Goal: Find specific page/section: Find specific page/section

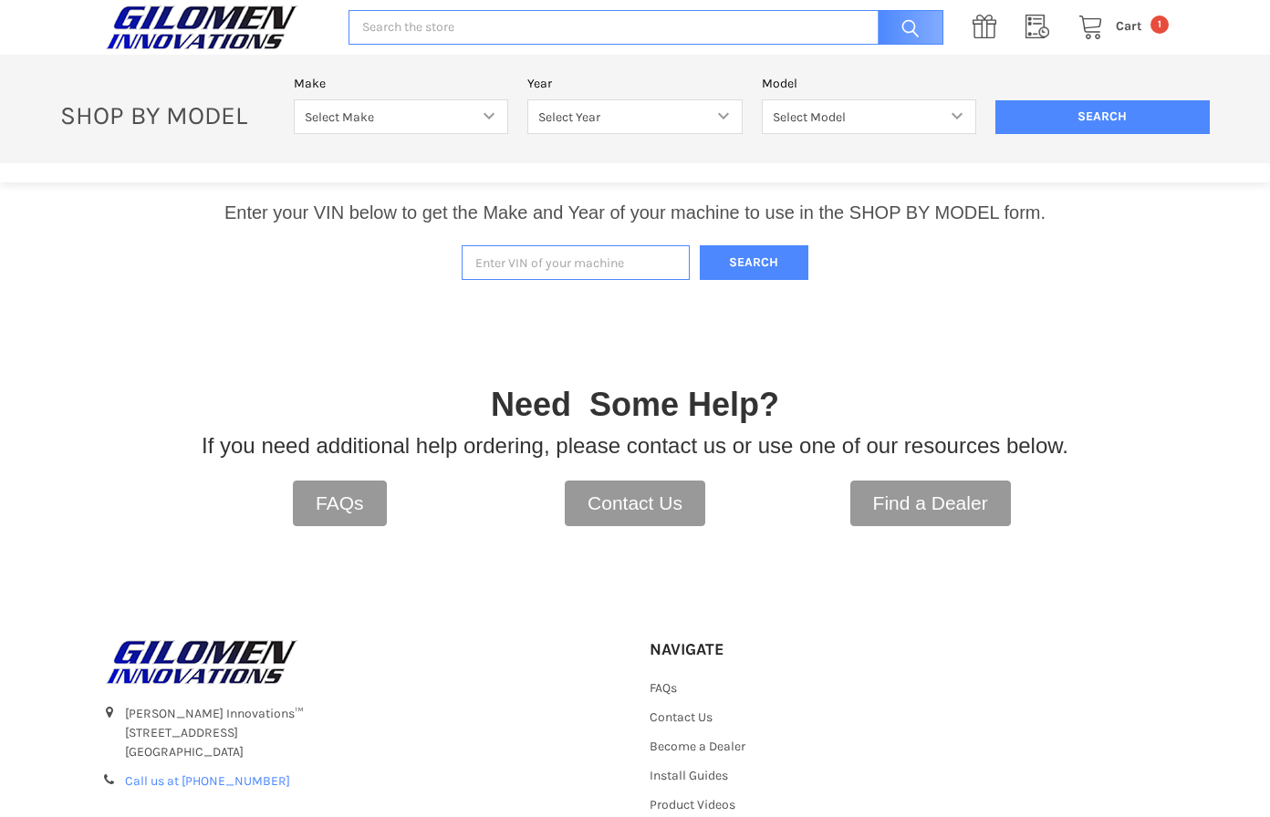
scroll to position [379, 0]
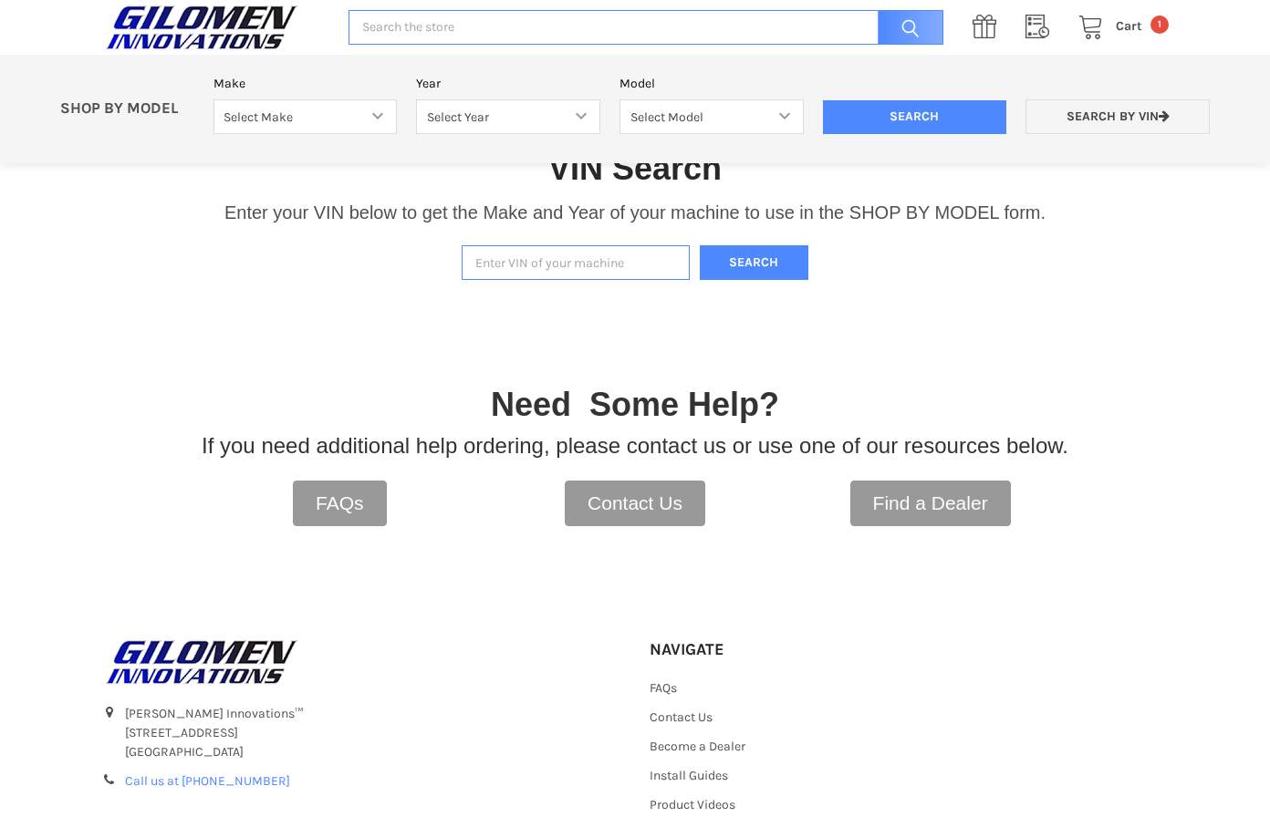
drag, startPoint x: 603, startPoint y: 278, endPoint x: 604, endPoint y: 268, distance: 10.1
click at [605, 268] on input "Enter VIN of your machine" at bounding box center [576, 263] width 228 height 36
type input "3nsgmj999nh669776"
click at [762, 265] on button "Search" at bounding box center [754, 263] width 109 height 36
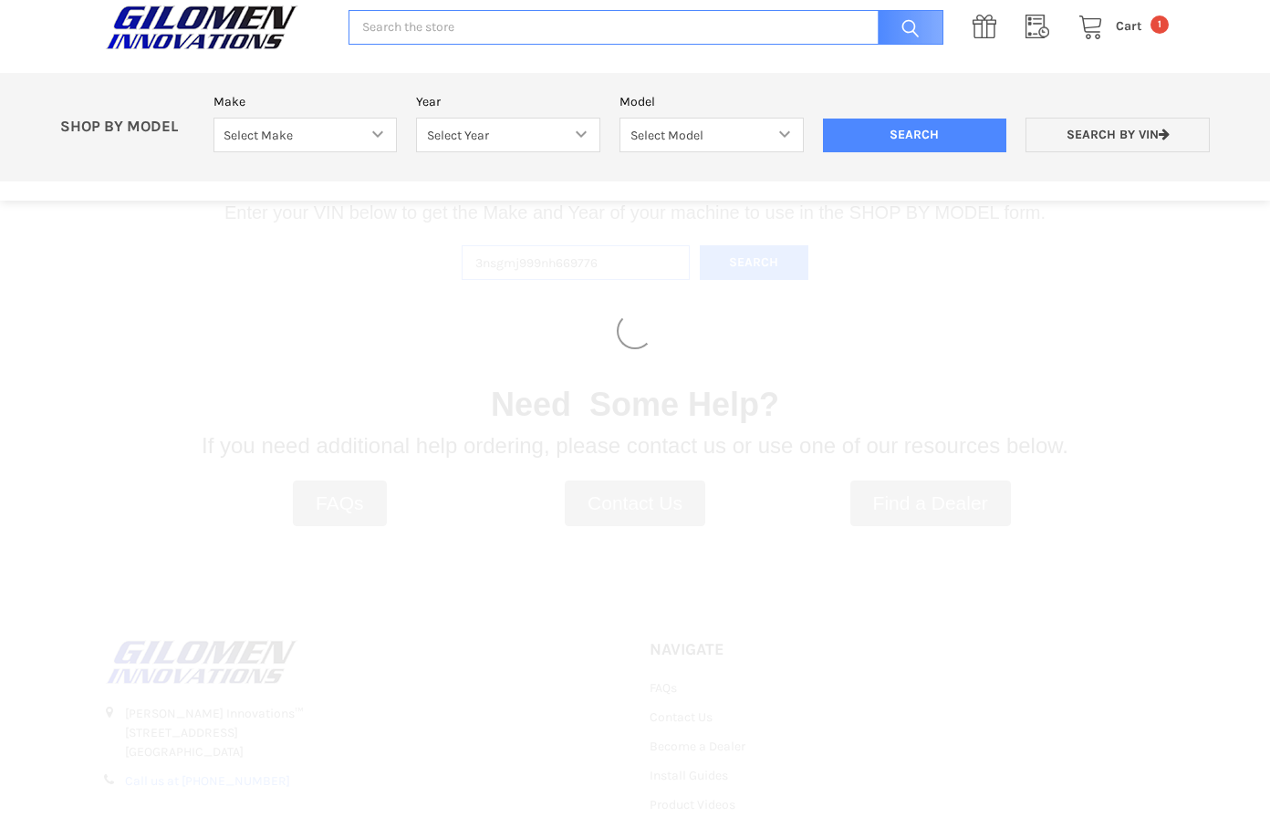
select select "353"
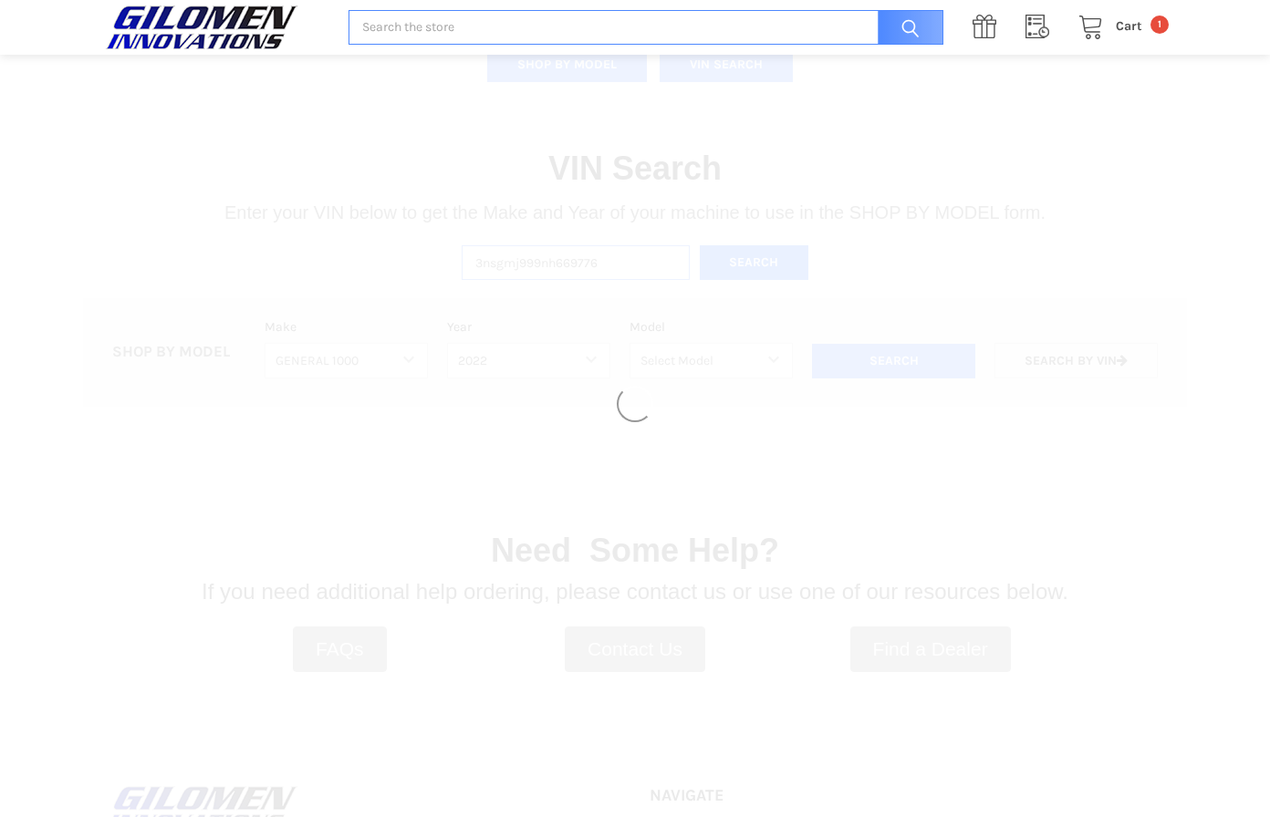
select select "527"
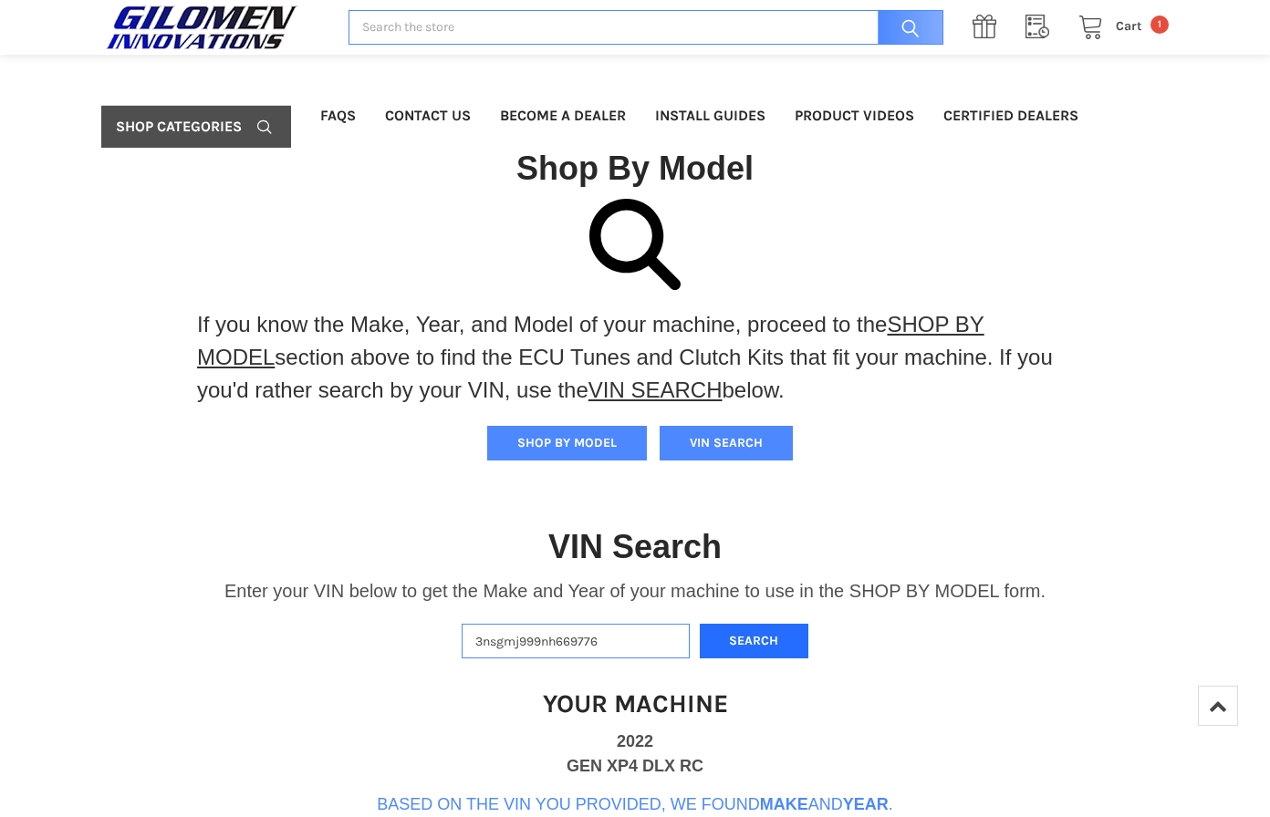
scroll to position [274, 0]
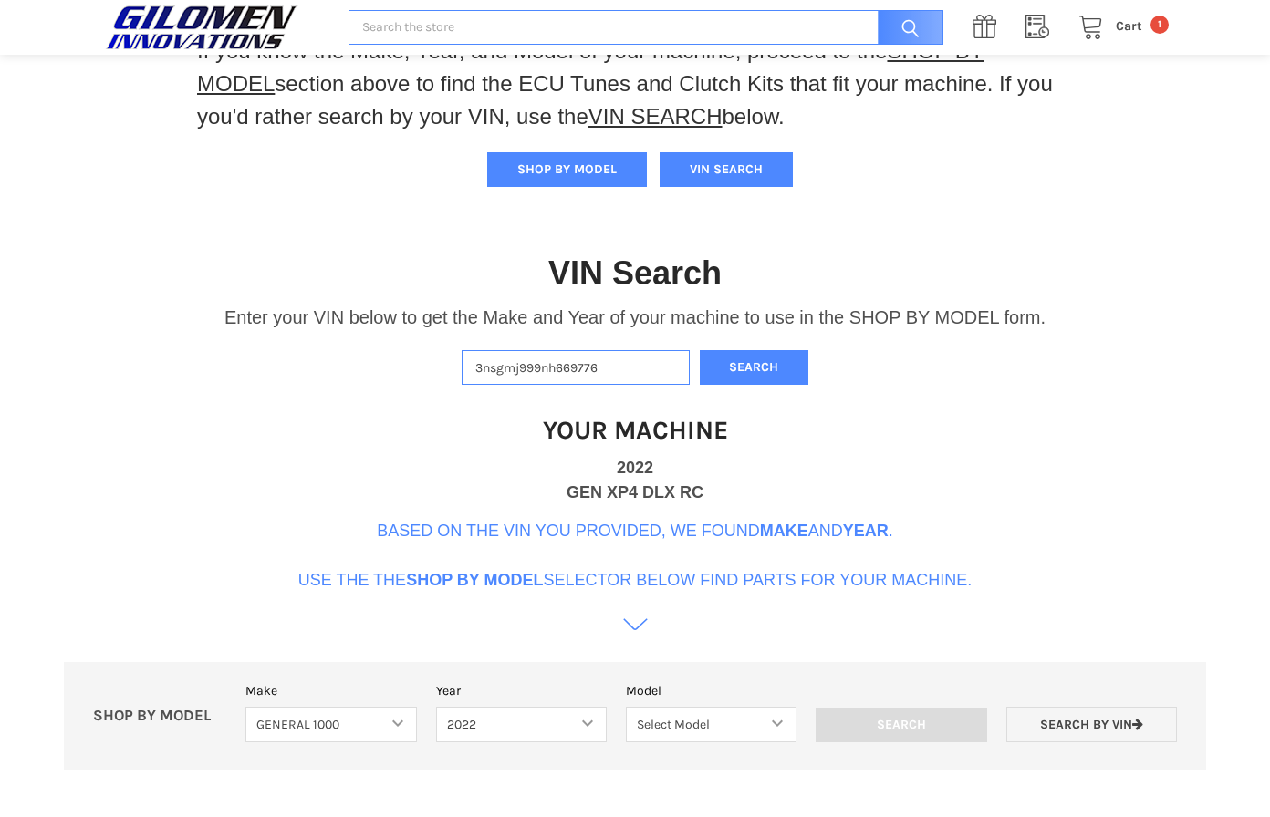
drag, startPoint x: 703, startPoint y: 493, endPoint x: 570, endPoint y: 493, distance: 133.2
click at [570, 493] on div "GEN XP4 DLX RC" at bounding box center [634, 493] width 137 height 25
click at [725, 490] on div "Your Machine 2022 GEN XP4 DLX RC Based on the VIN you provided, we found Make a…" at bounding box center [635, 514] width 674 height 259
drag, startPoint x: 713, startPoint y: 493, endPoint x: 559, endPoint y: 494, distance: 154.2
click at [559, 494] on div "Your Machine 2022 GEN XP4 DLX RC Based on the VIN you provided, we found Make a…" at bounding box center [635, 514] width 674 height 259
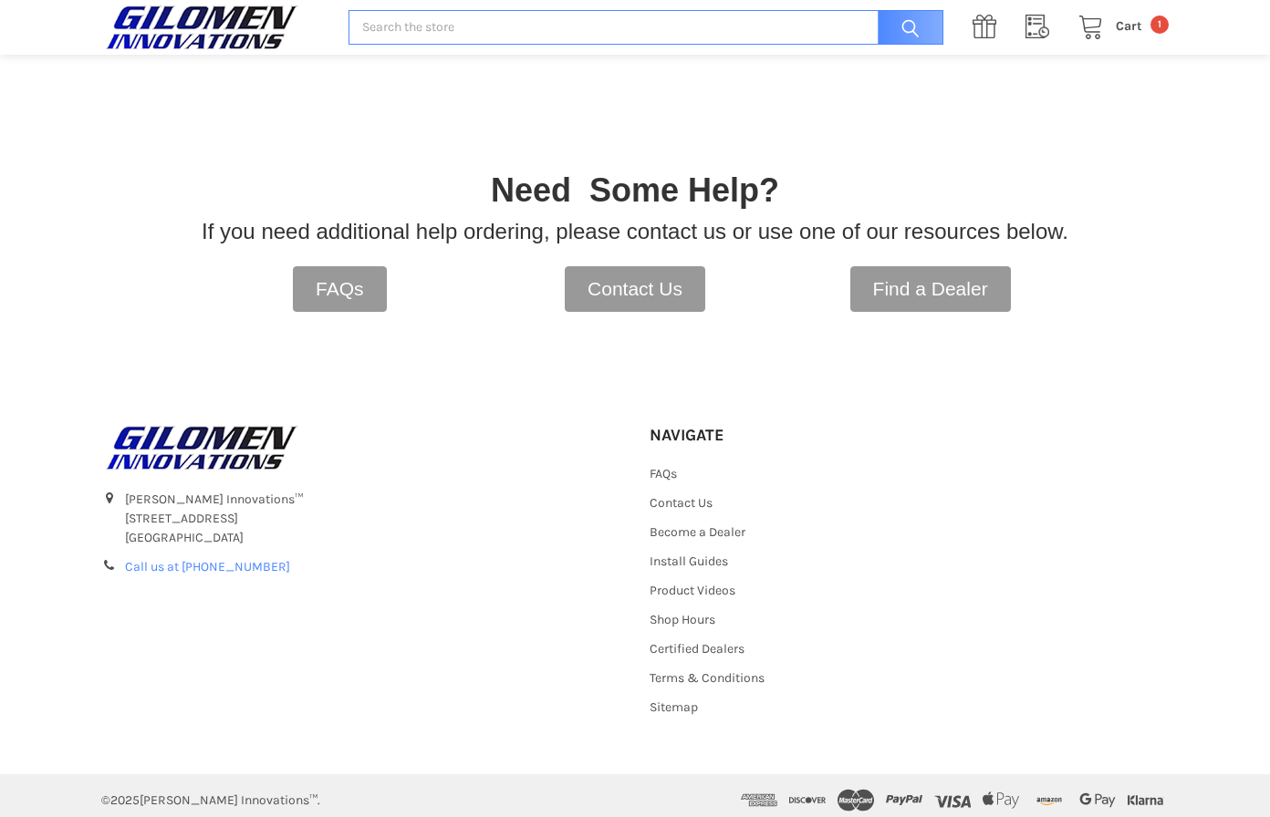
scroll to position [456, 0]
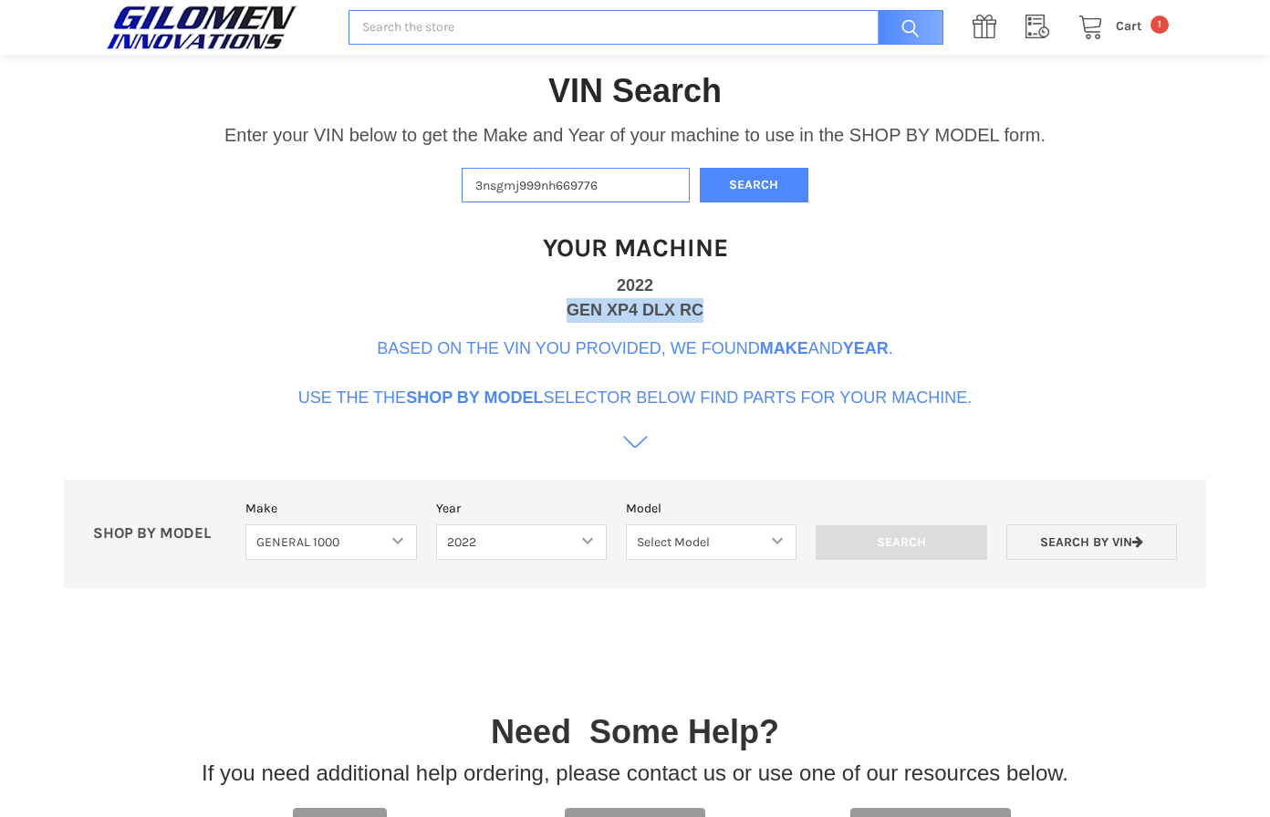
click at [629, 446] on icon at bounding box center [635, 451] width 25 height 25
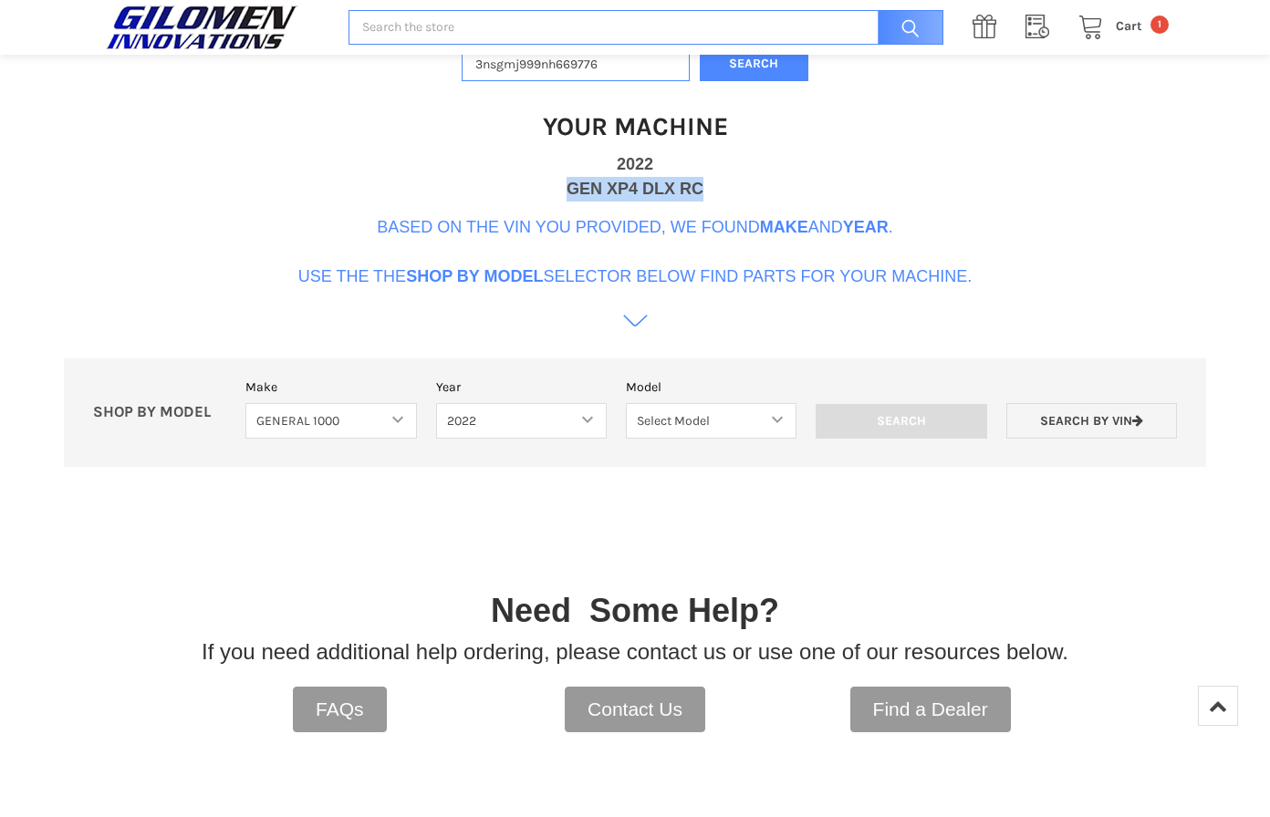
scroll to position [510, 0]
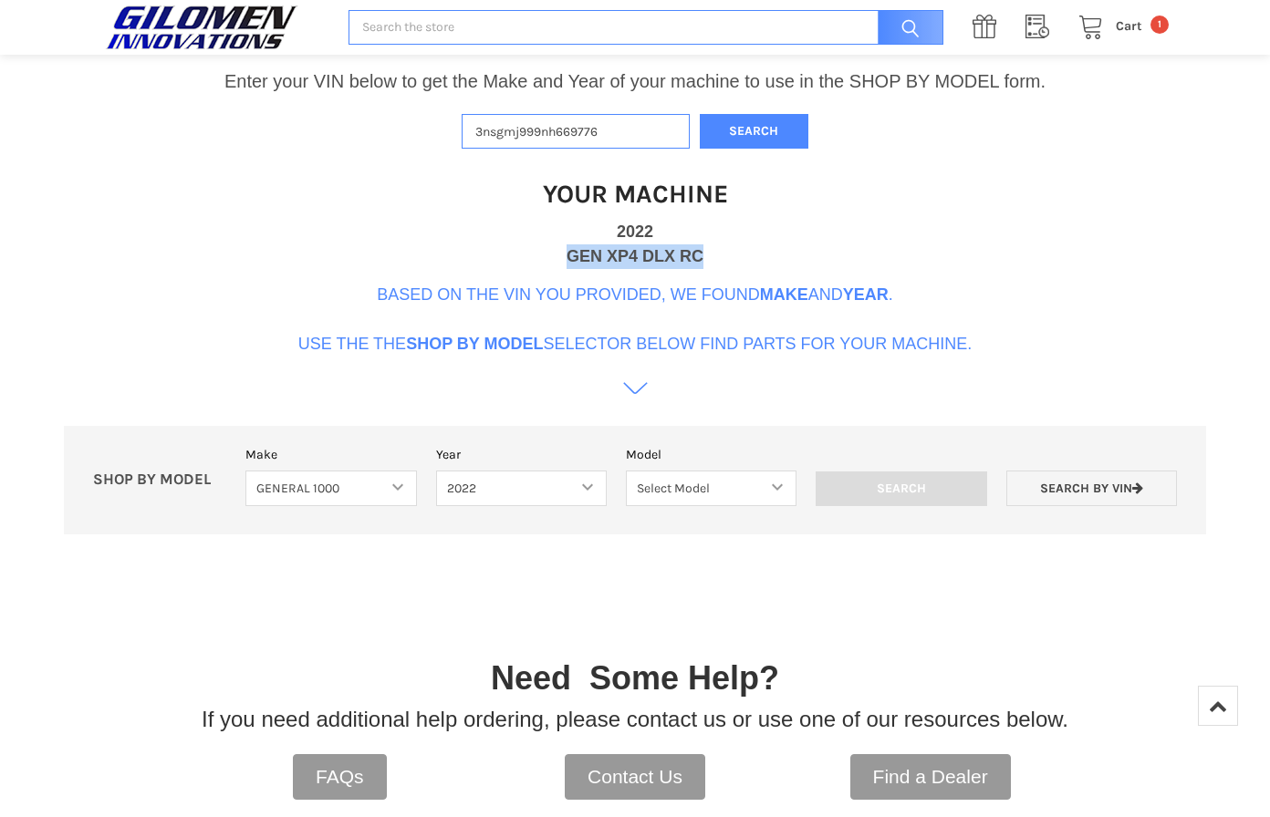
click at [941, 600] on div at bounding box center [635, 608] width 867 height 91
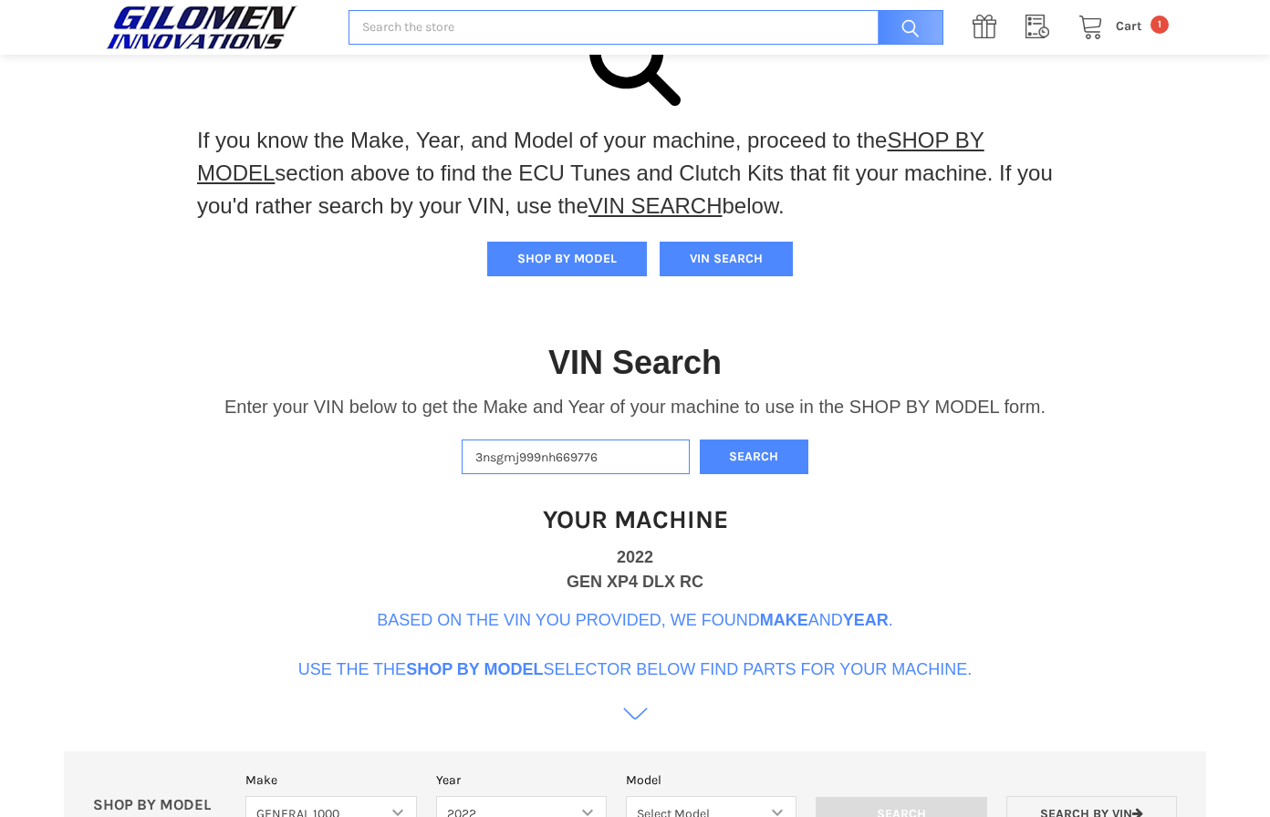
scroll to position [96, 0]
